Goal: Information Seeking & Learning: Find specific fact

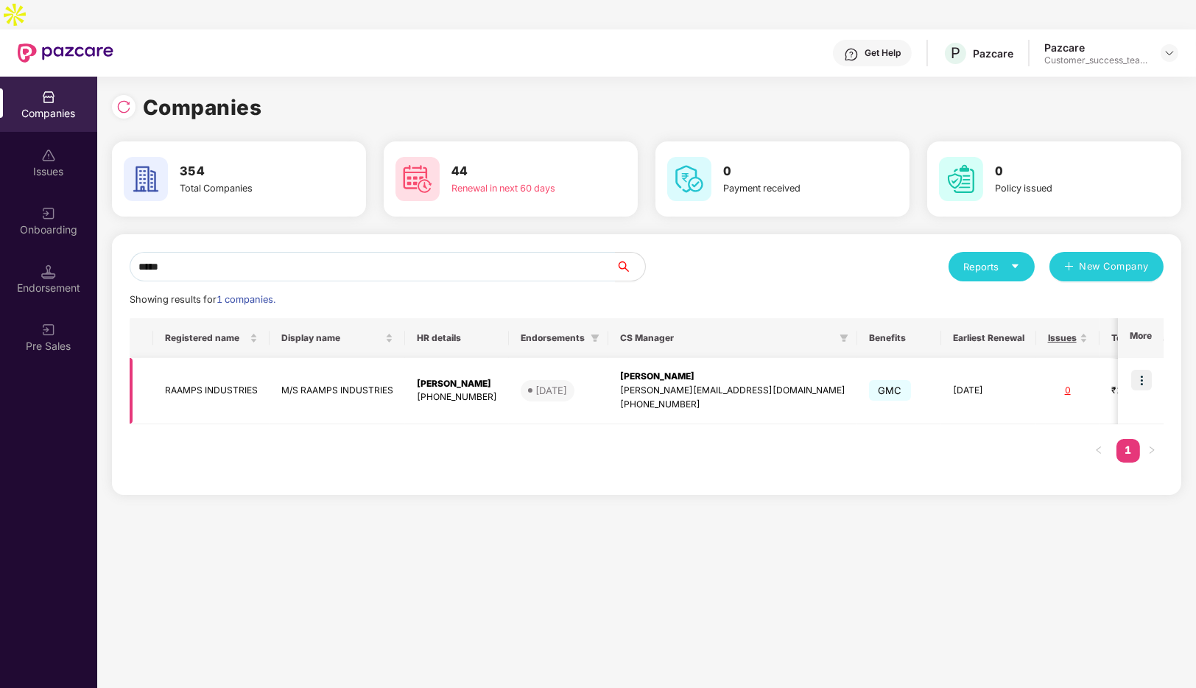
type input "*****"
click at [1143, 370] on img at bounding box center [1142, 380] width 21 height 21
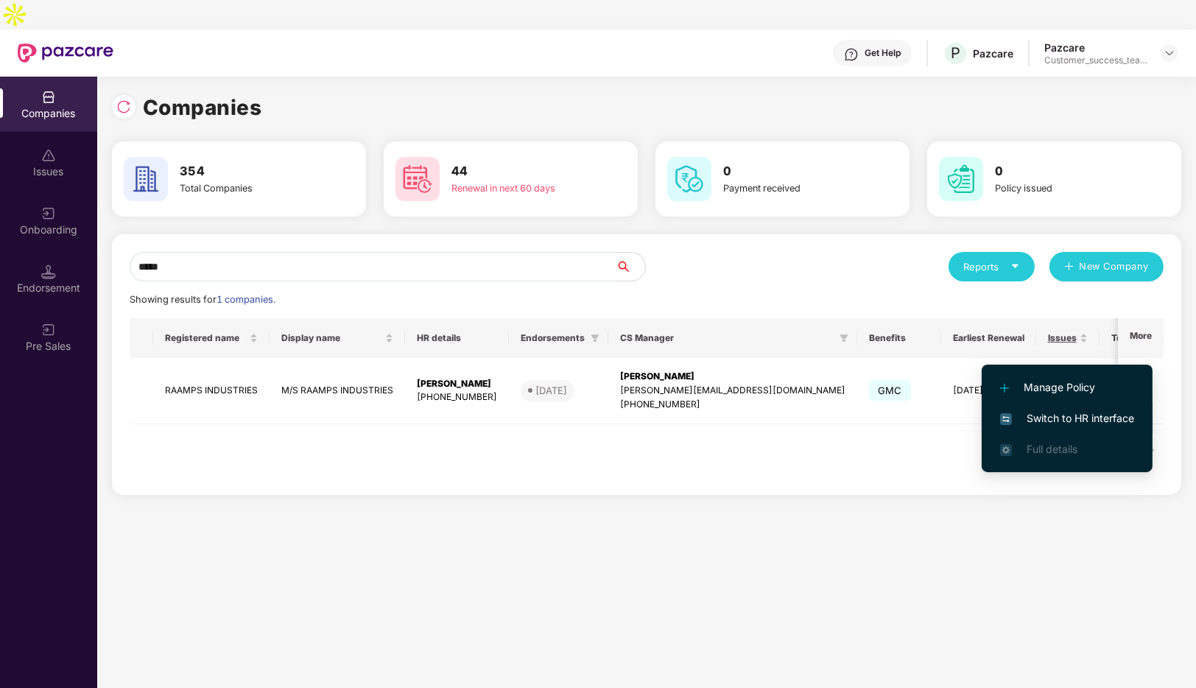
click at [1025, 421] on span "Switch to HR interface" at bounding box center [1067, 418] width 134 height 16
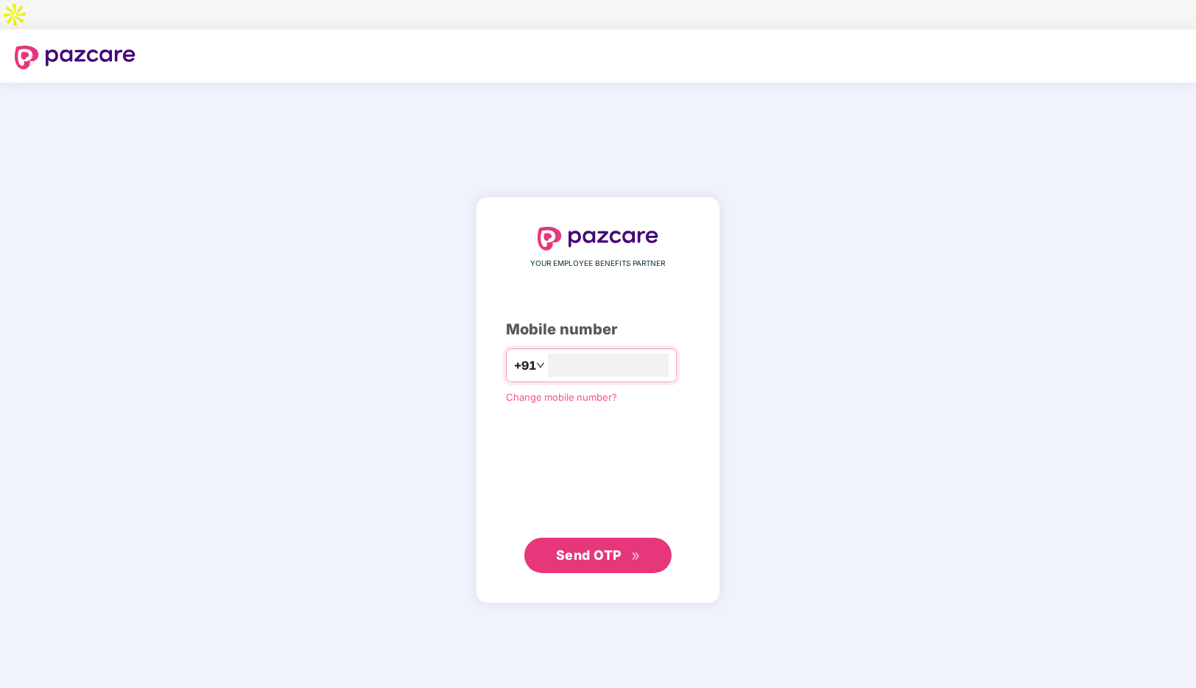
type input "**********"
click at [590, 547] on span "Send OTP" at bounding box center [589, 554] width 66 height 15
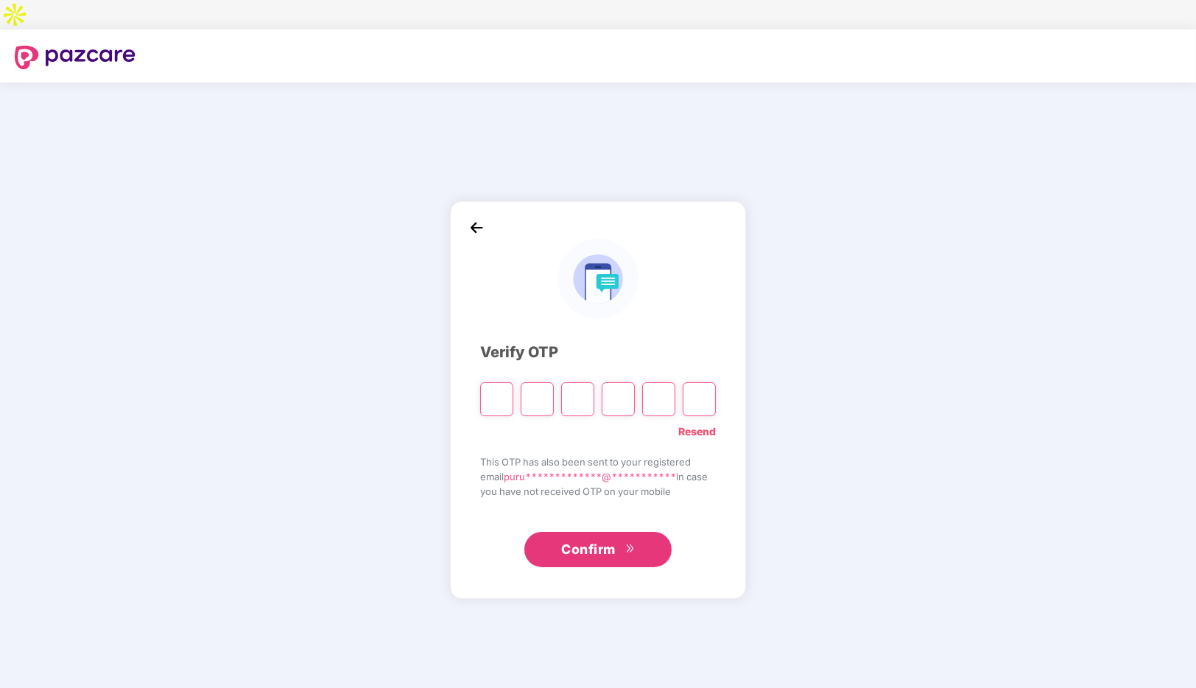
type input "*"
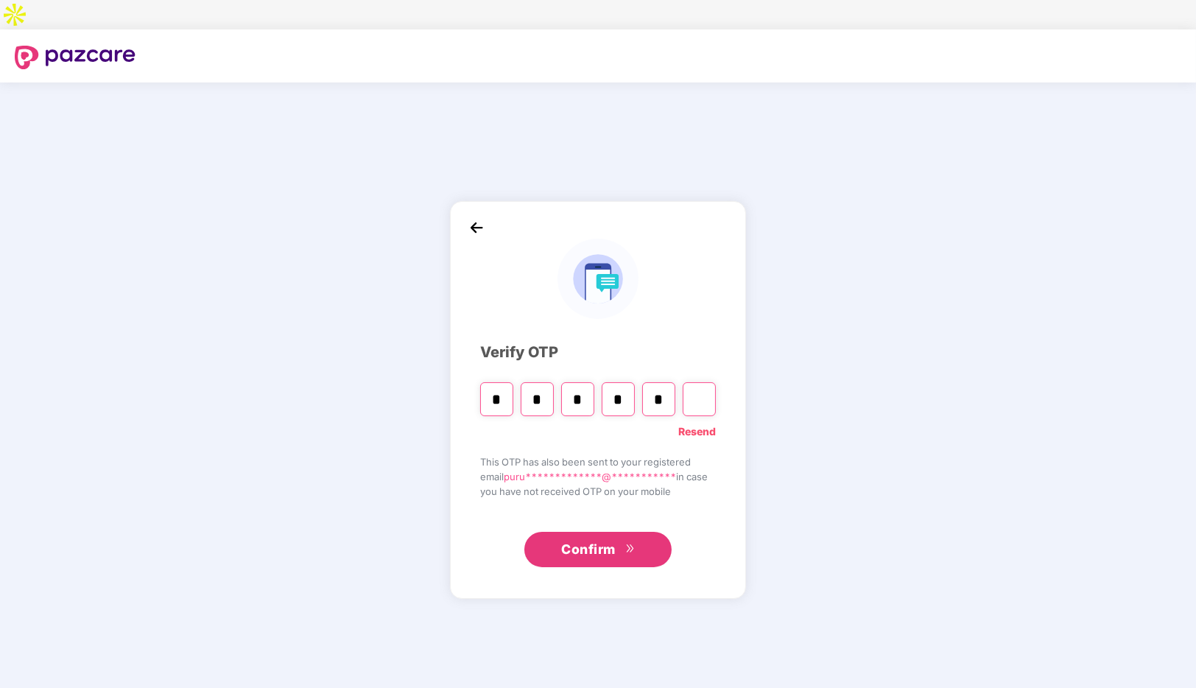
type input "*"
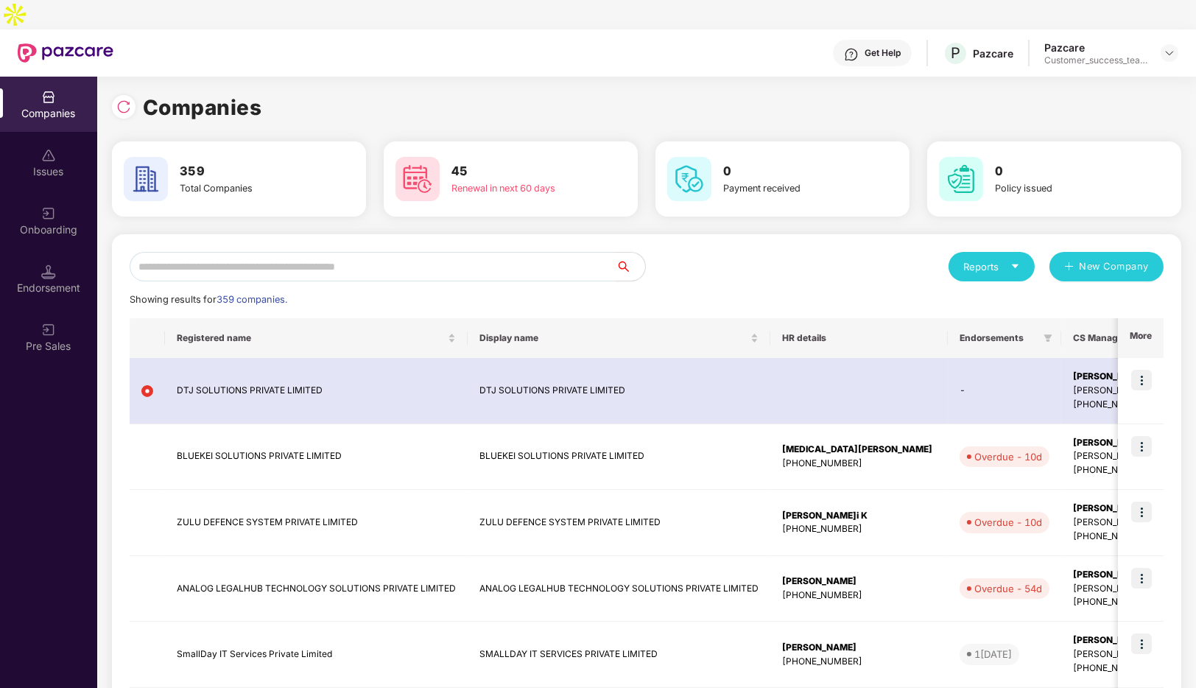
click at [275, 252] on input "text" at bounding box center [373, 266] width 486 height 29
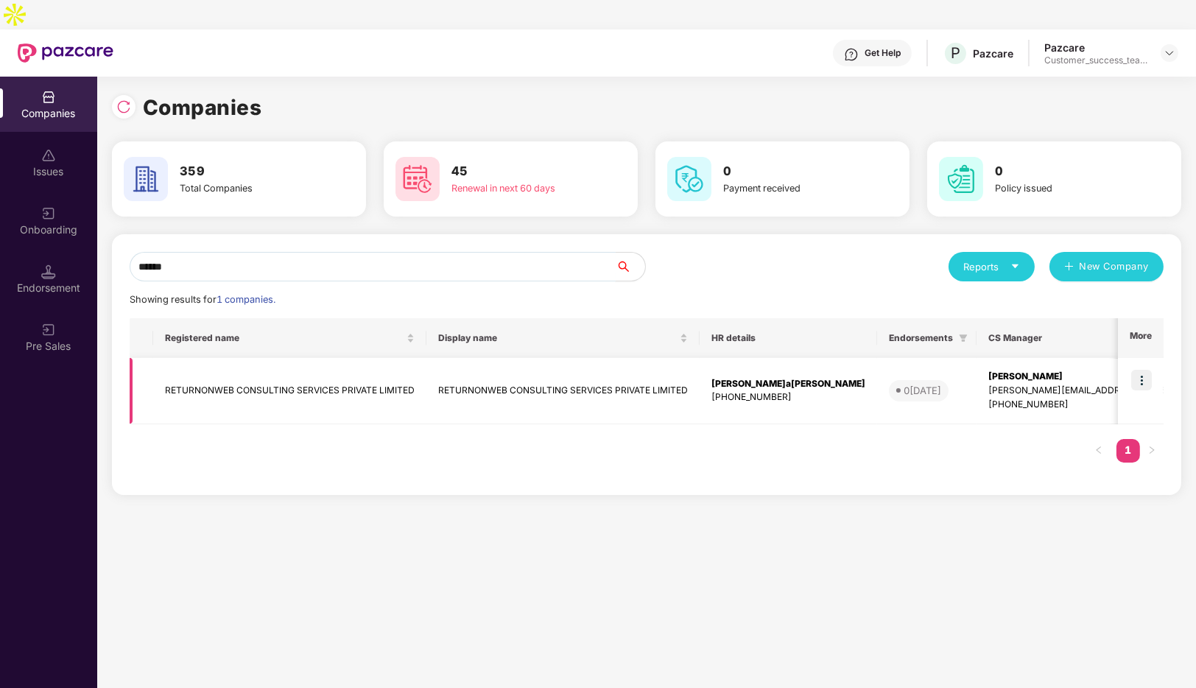
type input "******"
click at [1137, 370] on img at bounding box center [1142, 380] width 21 height 21
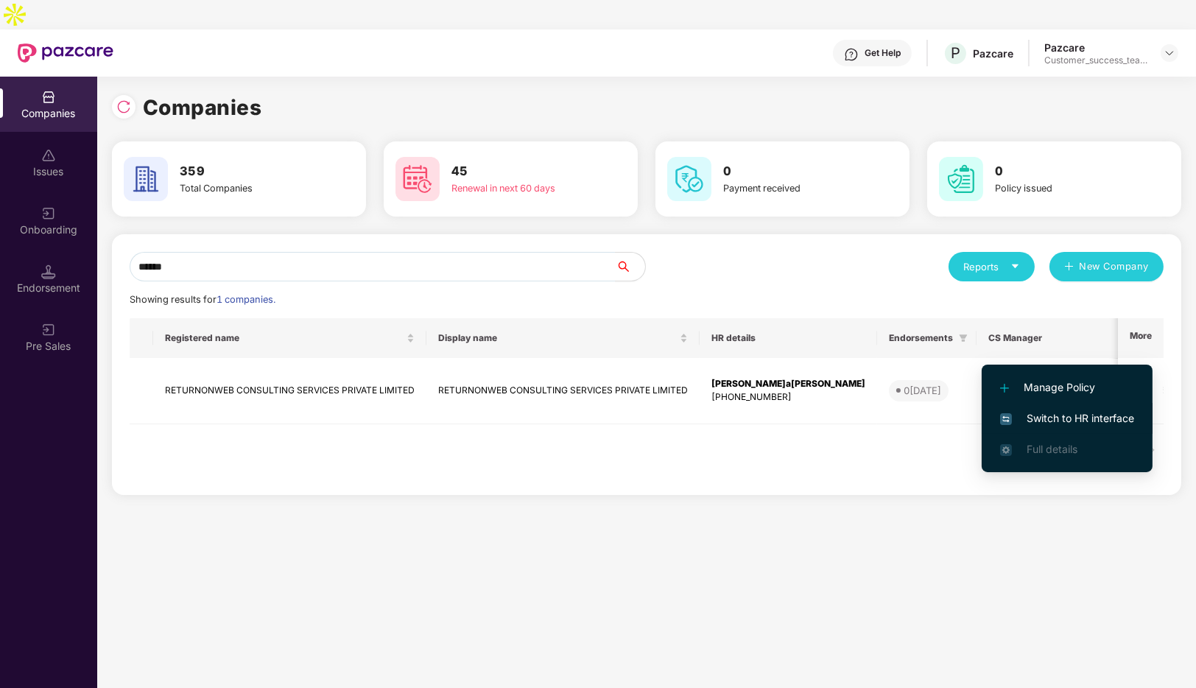
click at [1041, 422] on span "Switch to HR interface" at bounding box center [1067, 418] width 134 height 16
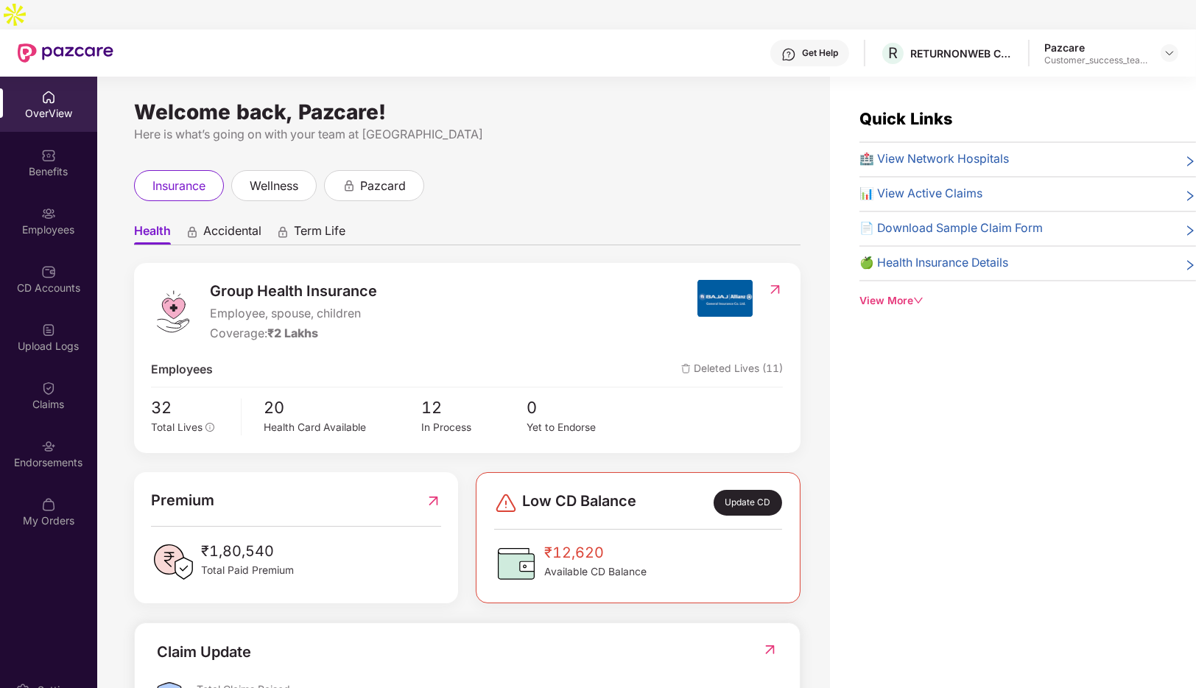
click at [38, 164] on div "Benefits" at bounding box center [48, 171] width 97 height 15
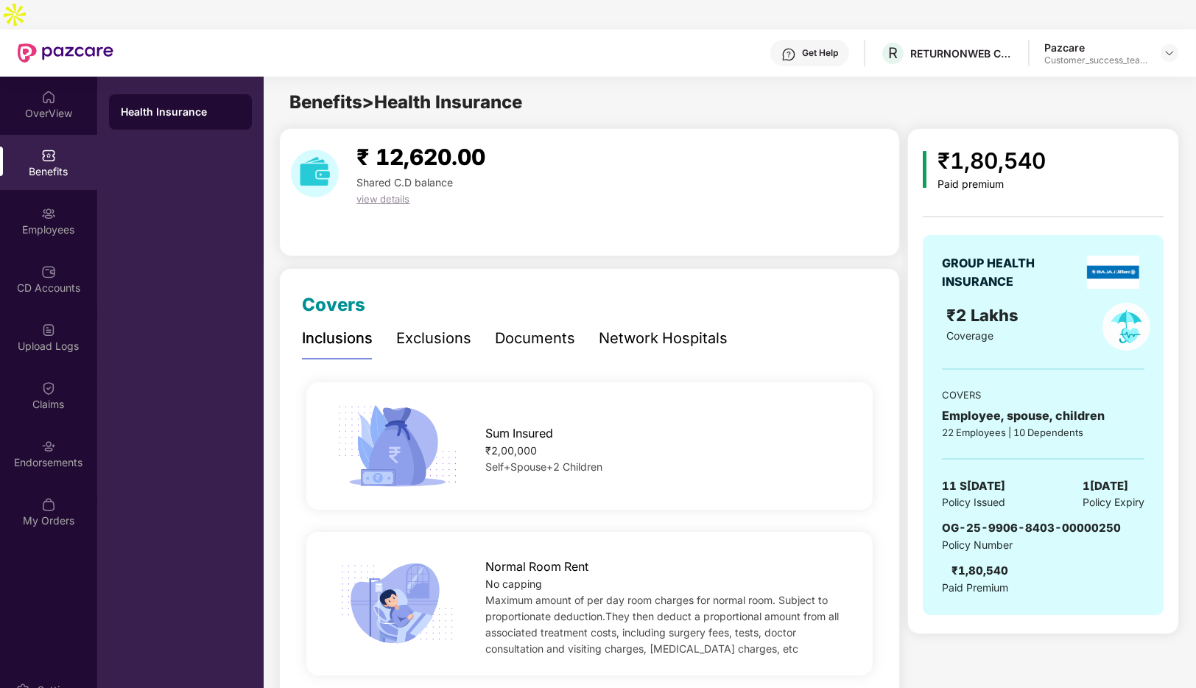
click at [643, 327] on div "Network Hospitals" at bounding box center [663, 338] width 129 height 23
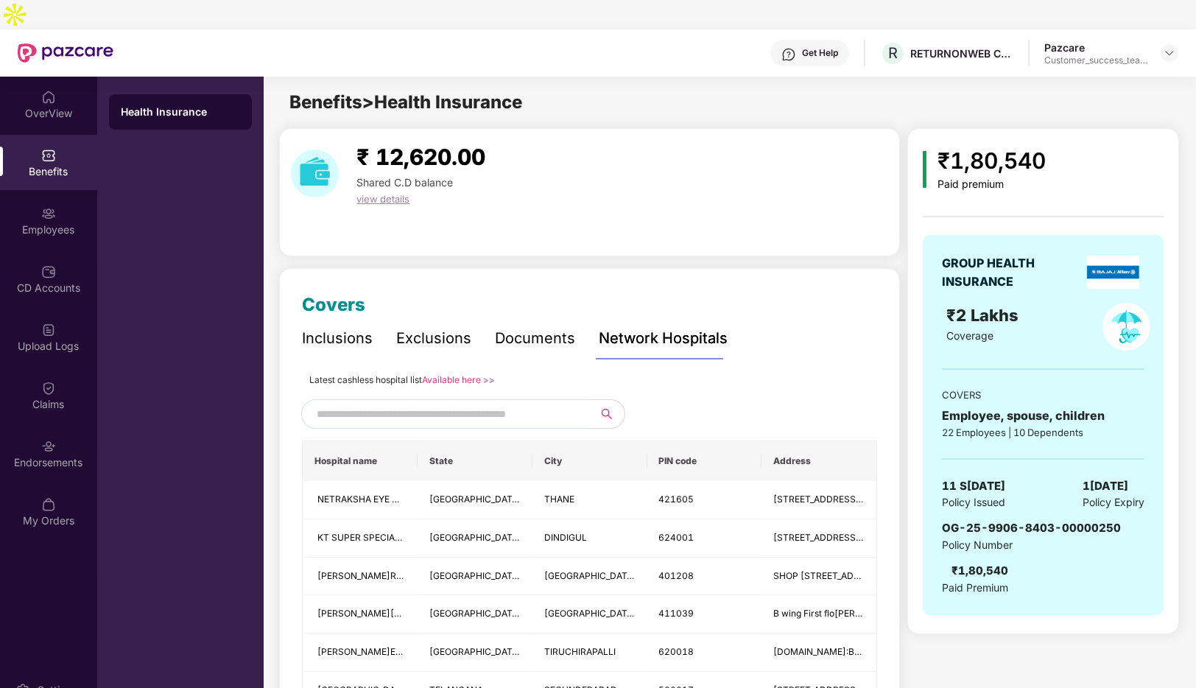
click at [430, 403] on input "text" at bounding box center [443, 414] width 252 height 22
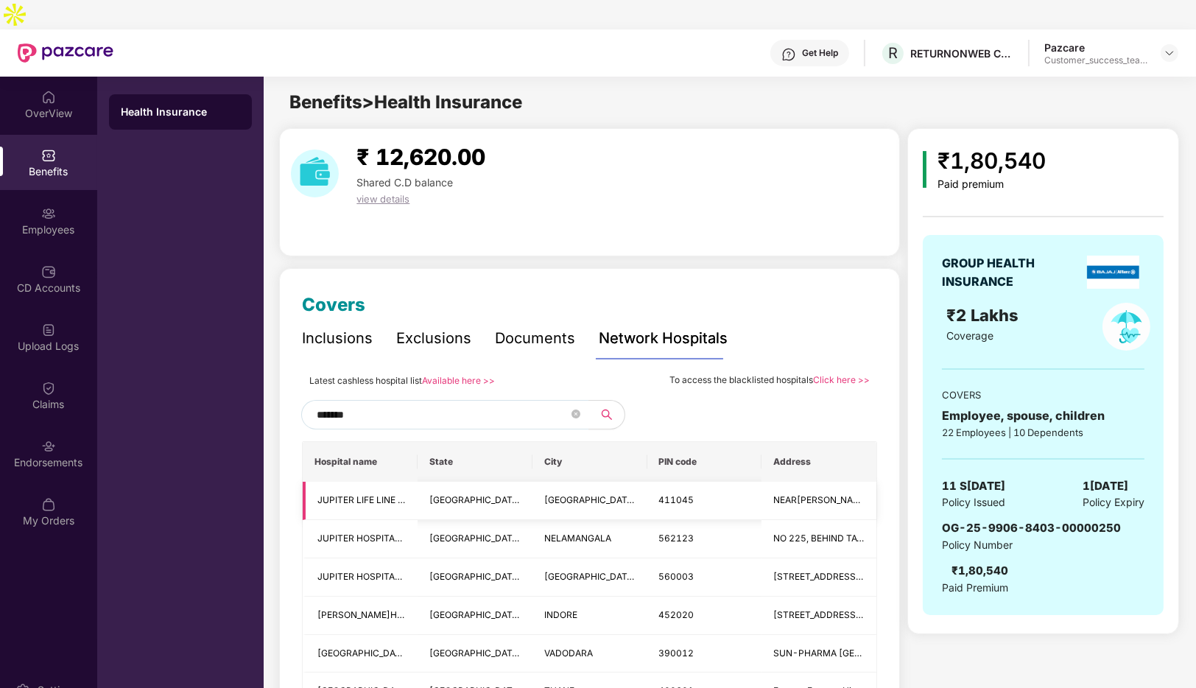
type input "*******"
click at [817, 494] on span "NEAR PRATHMESH PARK, PIMPALE NILAKH ROAD, BALEWADI, BANER NEAR PRATHMESH PARK, …" at bounding box center [819, 501] width 91 height 14
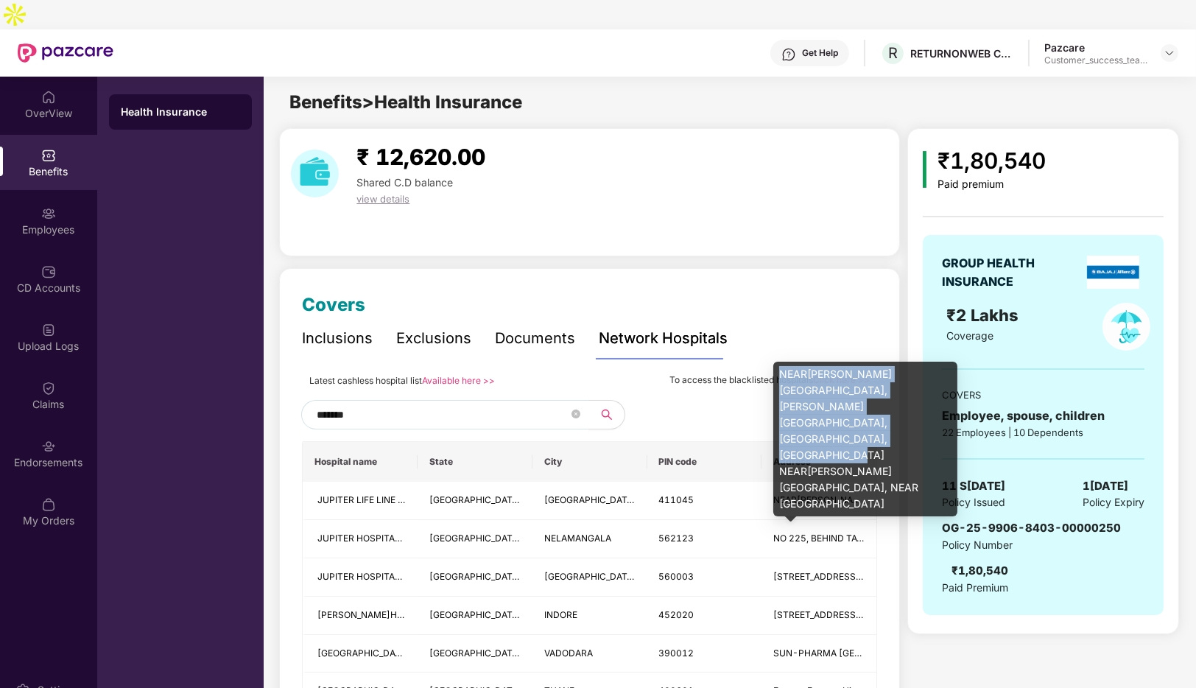
drag, startPoint x: 874, startPoint y: 437, endPoint x: 780, endPoint y: 377, distance: 111.0
click at [780, 377] on div "NEAR PRATHMESH PARK, PIMPALE NILAKH ROAD, BALEWADI, BANER NEAR PRATHMESH PARK, …" at bounding box center [866, 439] width 184 height 155
copy div "NEAR PRATHMESH PARK, PIMPALE NILAKH ROAD, BALEWADI, BANER NEAR PRATHMESH PARK, …"
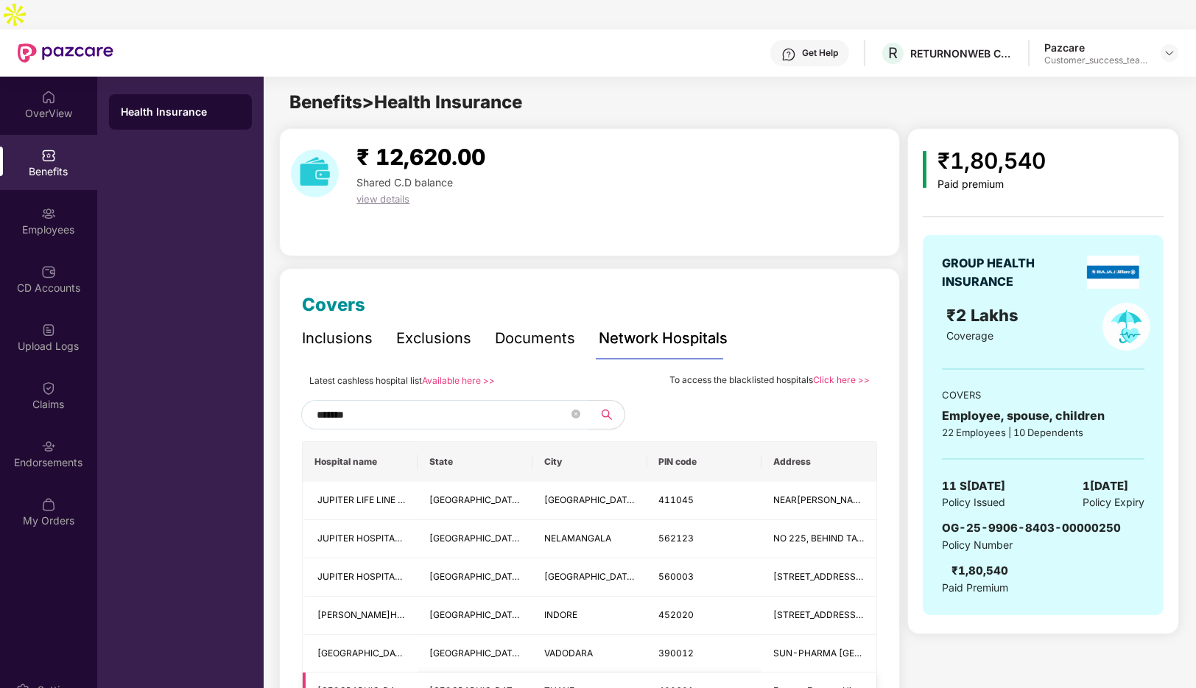
drag, startPoint x: 662, startPoint y: 687, endPoint x: 533, endPoint y: 658, distance: 131.4
click at [533, 673] on td "THANE" at bounding box center [590, 692] width 115 height 38
